Goal: Task Accomplishment & Management: Use online tool/utility

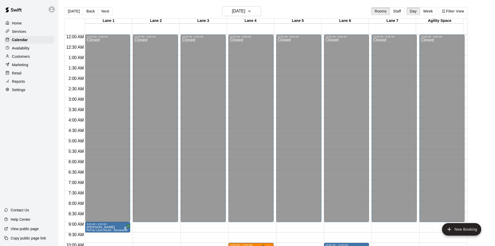
scroll to position [127, 0]
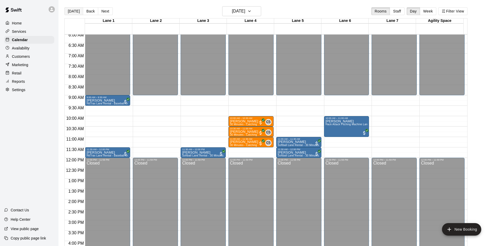
click at [75, 12] on button "[DATE]" at bounding box center [73, 11] width 19 height 8
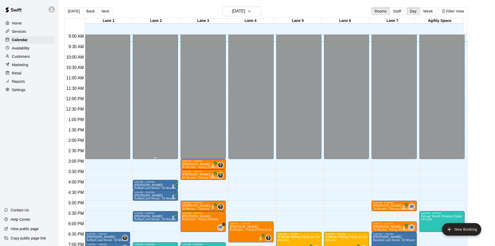
scroll to position [282, 0]
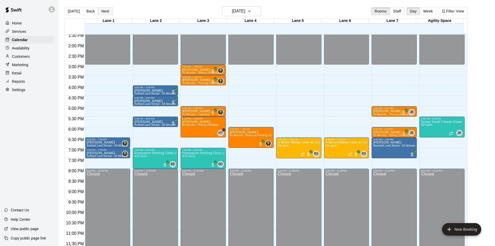
click at [105, 11] on button "Next" at bounding box center [105, 11] width 15 height 8
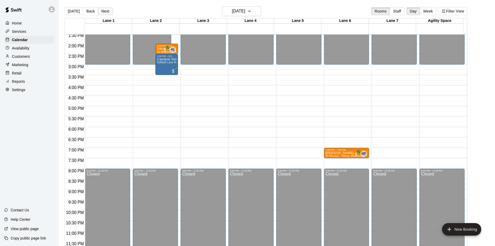
click at [106, 13] on button "Next" at bounding box center [105, 11] width 15 height 8
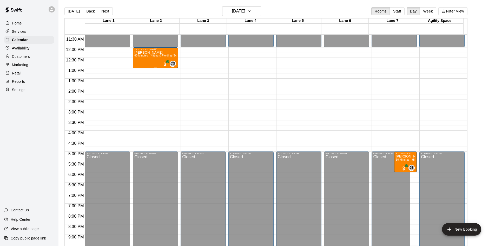
scroll to position [205, 0]
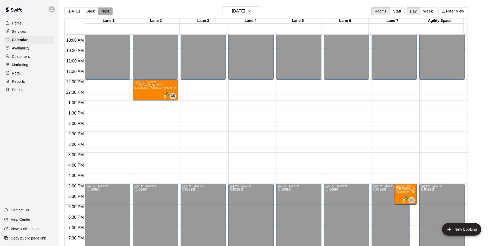
click at [105, 12] on button "Next" at bounding box center [105, 11] width 15 height 8
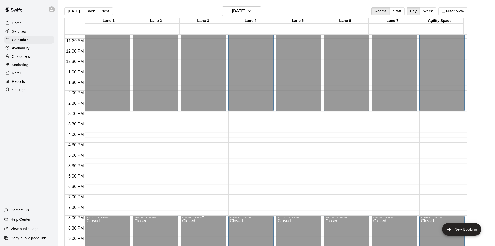
scroll to position [282, 0]
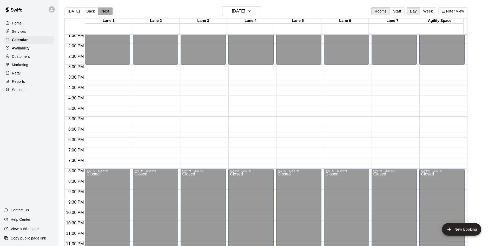
click at [107, 14] on button "Next" at bounding box center [105, 11] width 15 height 8
click at [77, 11] on button "[DATE]" at bounding box center [73, 11] width 19 height 8
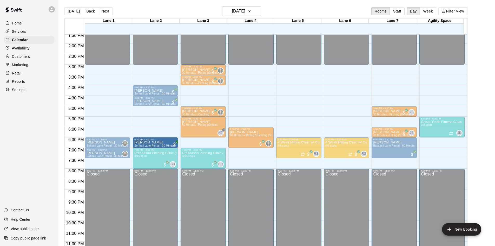
drag, startPoint x: 158, startPoint y: 120, endPoint x: 159, endPoint y: 142, distance: 22.6
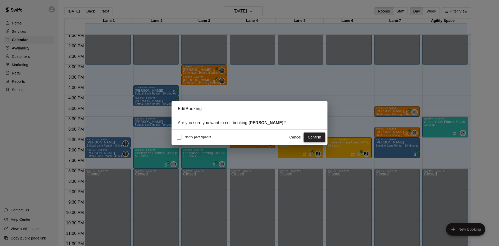
click at [312, 141] on button "Confirm" at bounding box center [315, 137] width 22 height 10
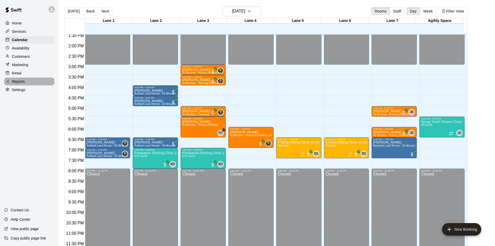
click at [22, 80] on div "Reports" at bounding box center [29, 81] width 50 height 8
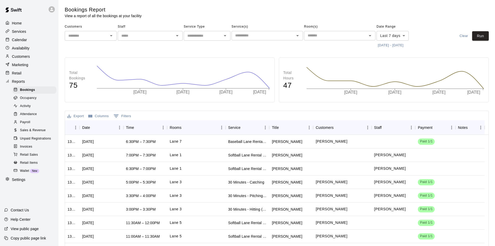
click at [38, 133] on span "Sales & Revenue" at bounding box center [33, 130] width 26 height 5
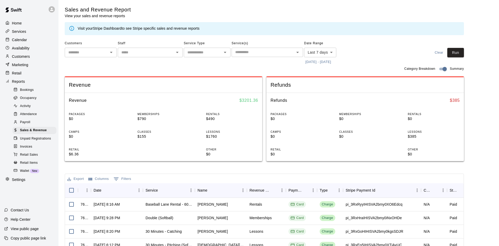
click at [318, 56] on body "Home Services Calendar Availability Customers Marketing Retail Reports Bookings…" at bounding box center [249, 178] width 499 height 357
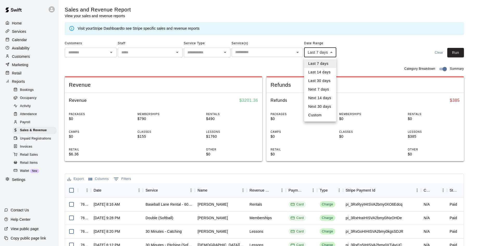
click at [314, 116] on li "Custom" at bounding box center [320, 115] width 32 height 9
type input "******"
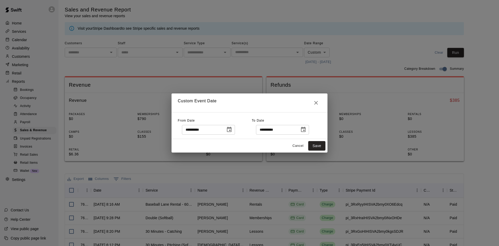
click at [234, 130] on button "Choose date, selected date is Aug 11, 2025" at bounding box center [229, 129] width 10 height 10
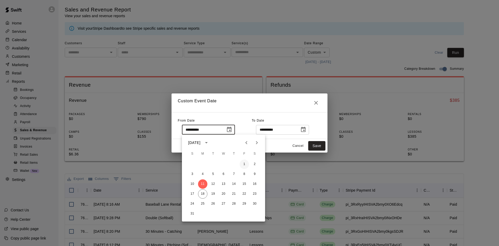
click at [243, 163] on button "1" at bounding box center [244, 163] width 9 height 9
type input "**********"
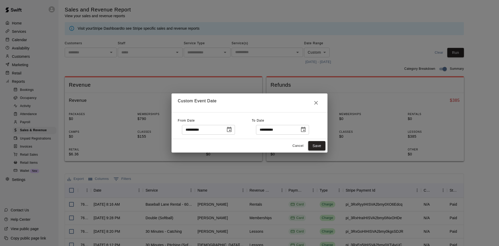
click at [314, 147] on button "Save" at bounding box center [316, 146] width 17 height 10
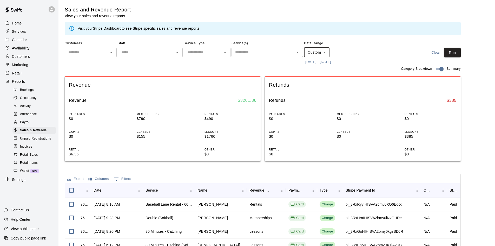
click at [464, 52] on main "Sales and Revenue Report View your sales and revenue reports Visit your Stripe …" at bounding box center [277, 180] width 424 height 349
click at [461, 52] on button "Run" at bounding box center [452, 53] width 17 height 10
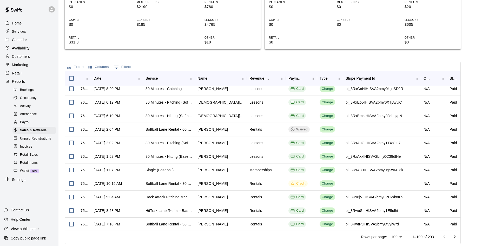
scroll to position [78, 0]
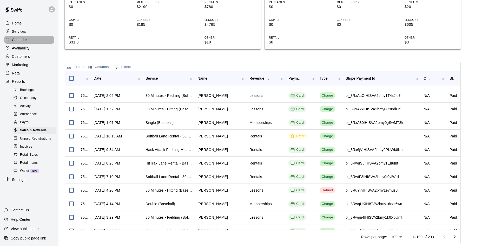
click at [23, 40] on p "Calendar" at bounding box center [19, 39] width 15 height 5
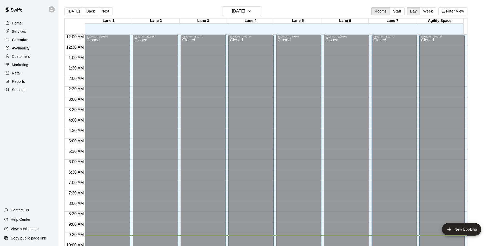
scroll to position [200, 0]
